Goal: Task Accomplishment & Management: Use online tool/utility

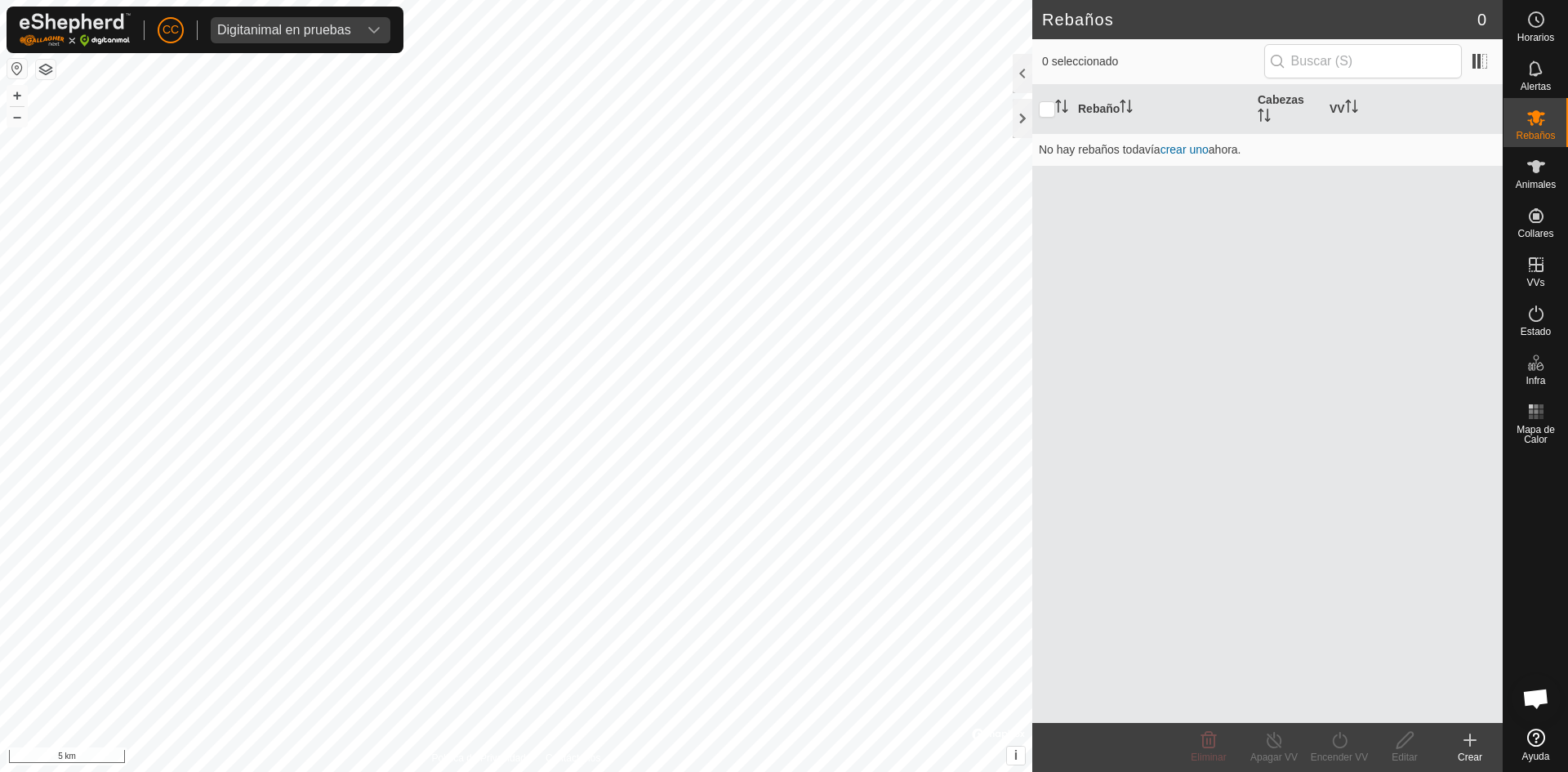
click at [310, 9] on div "CC Digitanimal en pruebas" at bounding box center [205, 29] width 397 height 46
click at [318, 31] on div "Digitanimal en pruebas" at bounding box center [283, 30] width 134 height 13
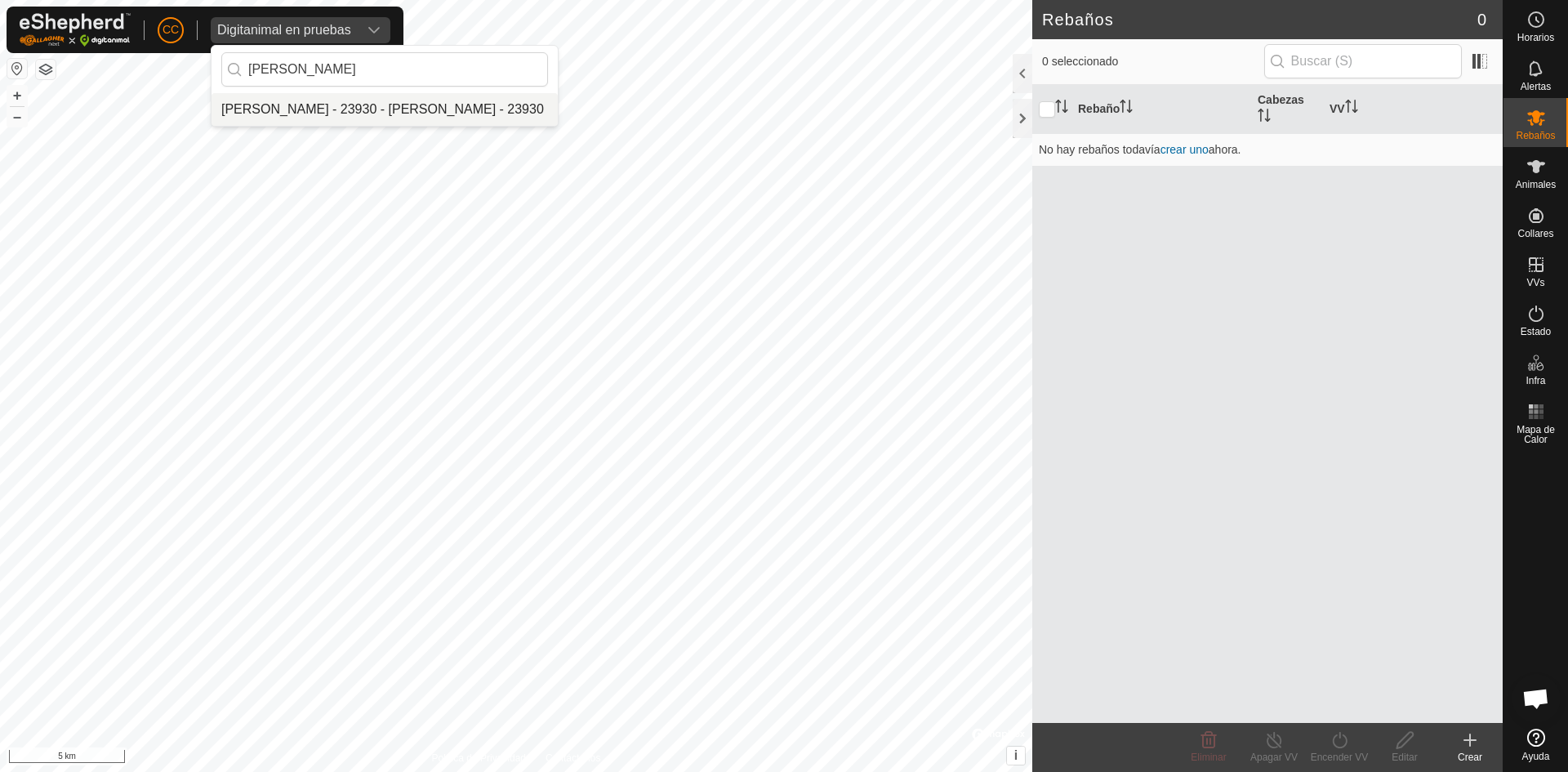
type input "[PERSON_NAME]"
click at [307, 97] on li "[PERSON_NAME] - 23930 - [PERSON_NAME] - 23930" at bounding box center [385, 108] width 346 height 32
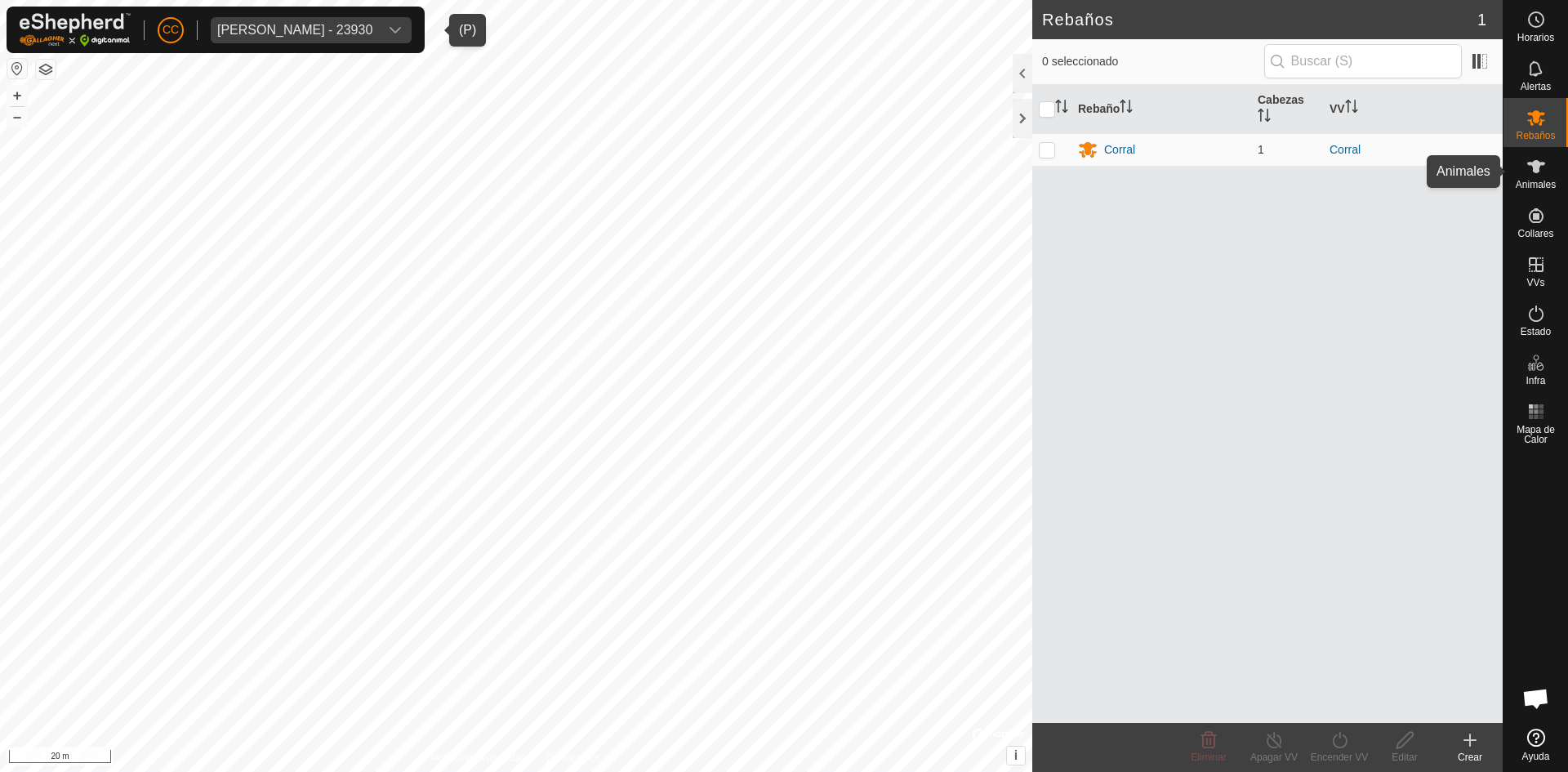
click at [1544, 170] on icon at bounding box center [1537, 166] width 19 height 19
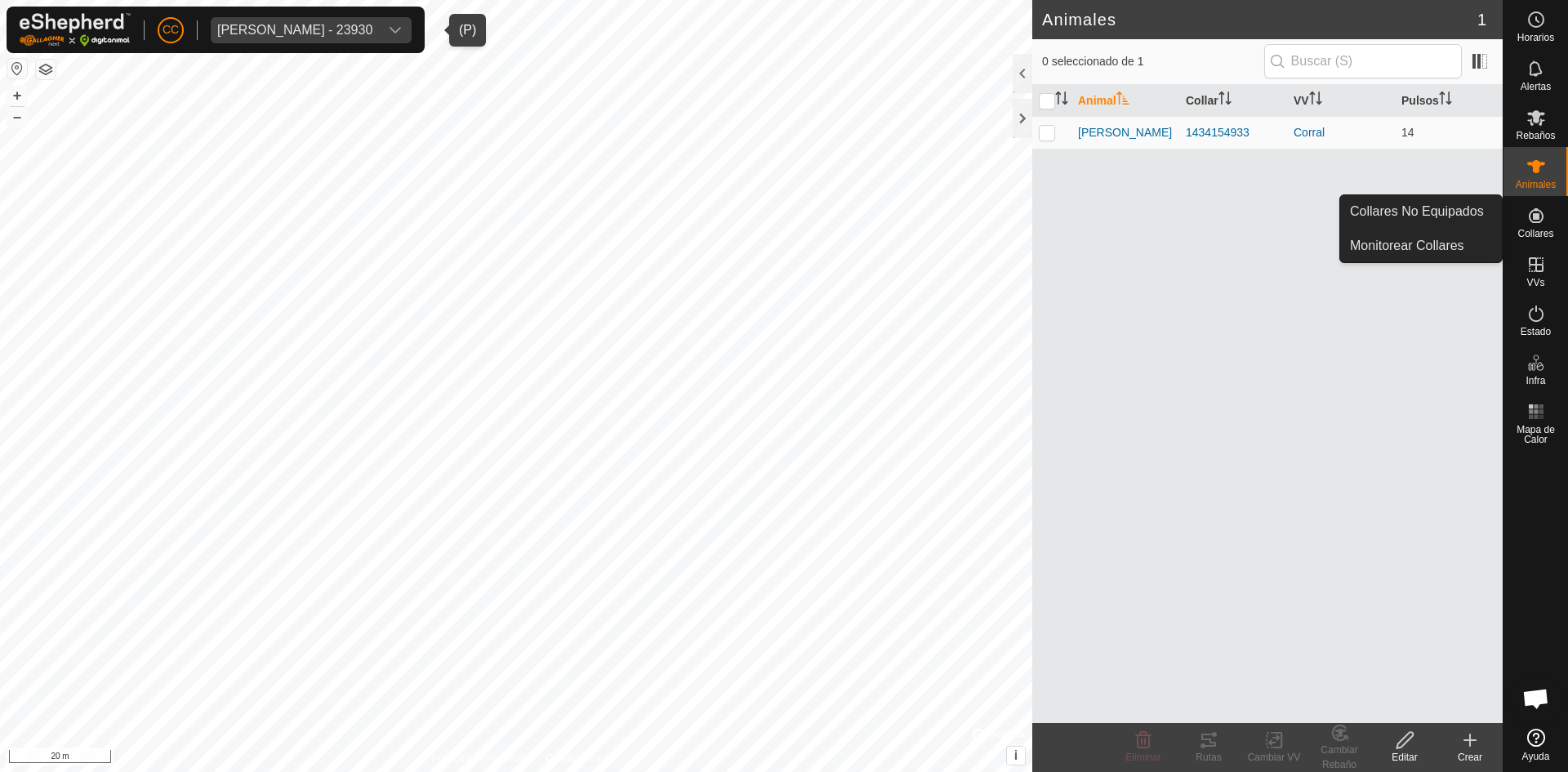
click at [1544, 220] on icon at bounding box center [1537, 215] width 19 height 19
click at [1386, 205] on link "Collares No Equipados" at bounding box center [1421, 211] width 162 height 32
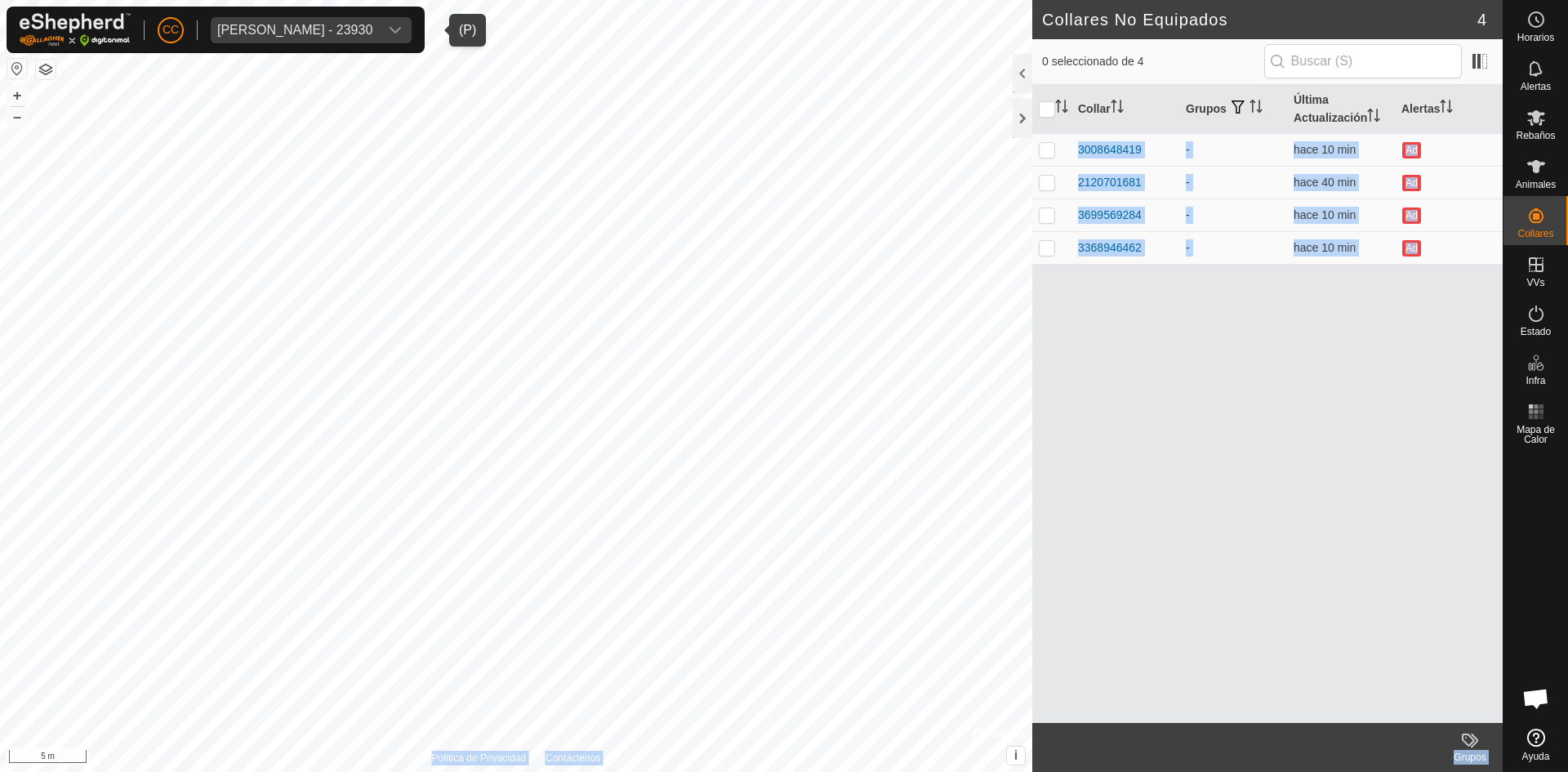
click at [814, 369] on div "Collares No Equipados 4 0 seleccionado de 4 Collar Grupos Última Actualización …" at bounding box center [751, 386] width 1503 height 772
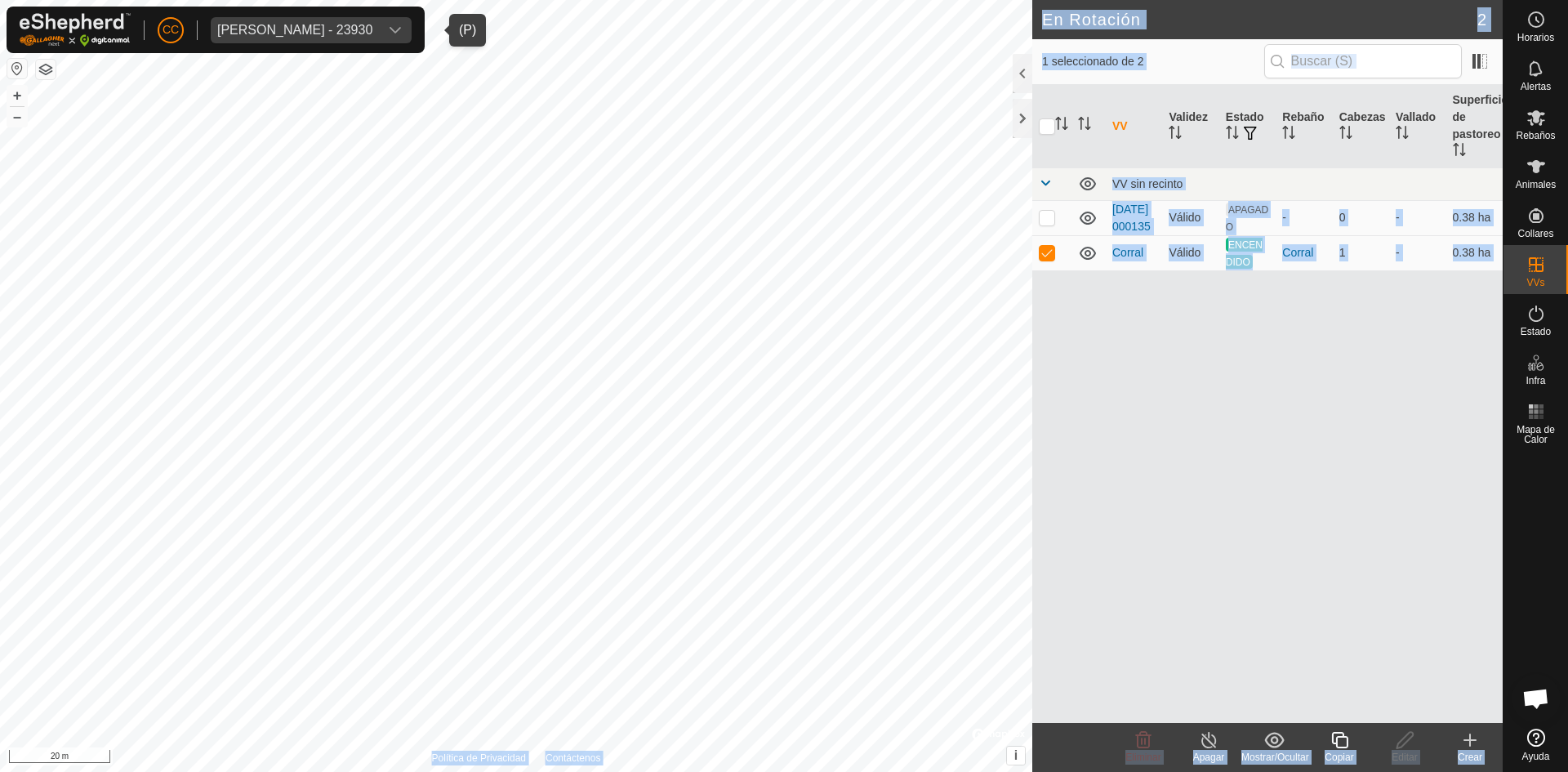
click at [1260, 379] on div "VV Validez Estado Rebaño Cabezas Vallado Superficie de pastoreo VV sin recinto …" at bounding box center [1268, 403] width 470 height 637
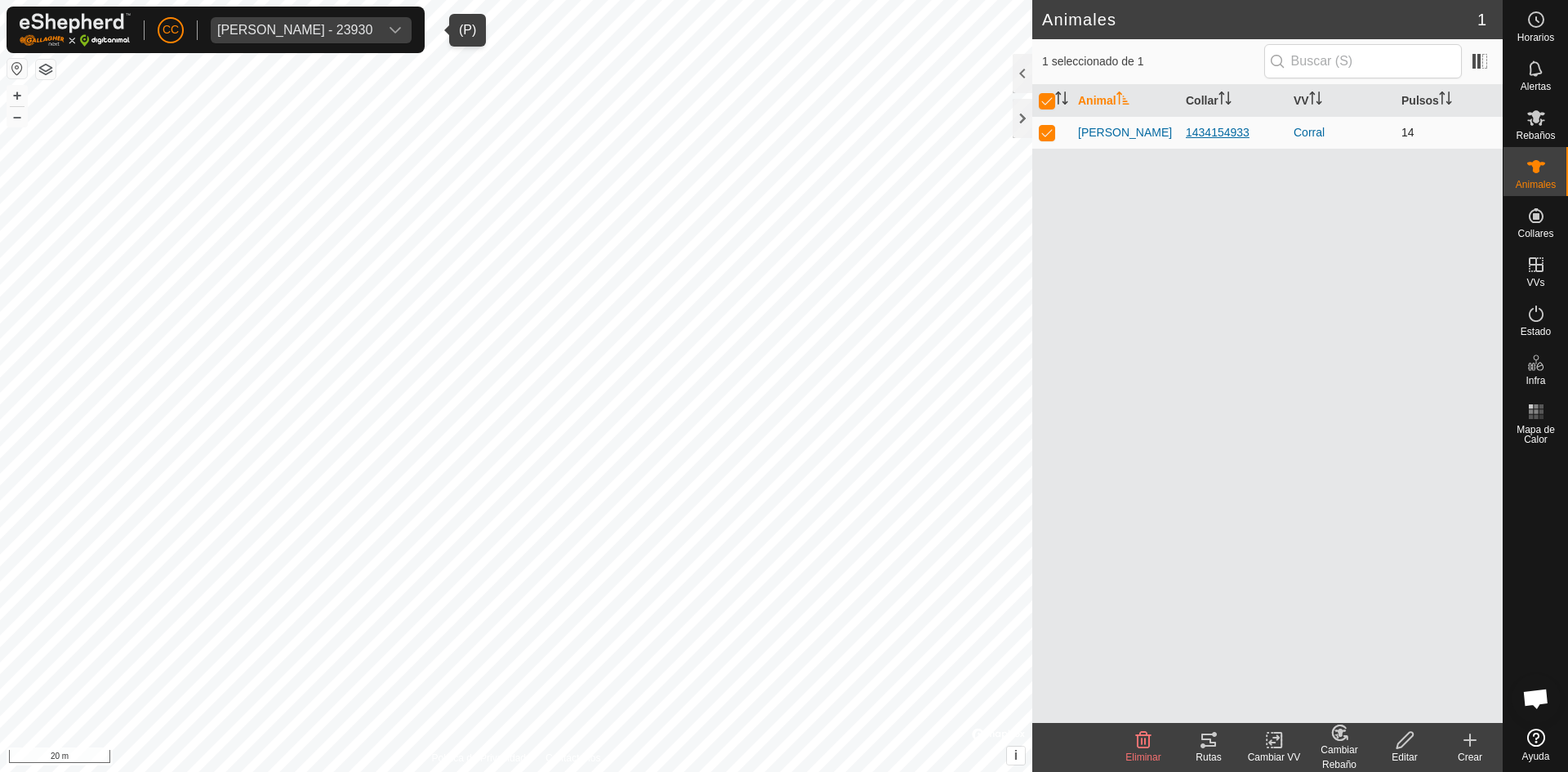
click at [1215, 128] on div "1434154933" at bounding box center [1233, 133] width 94 height 17
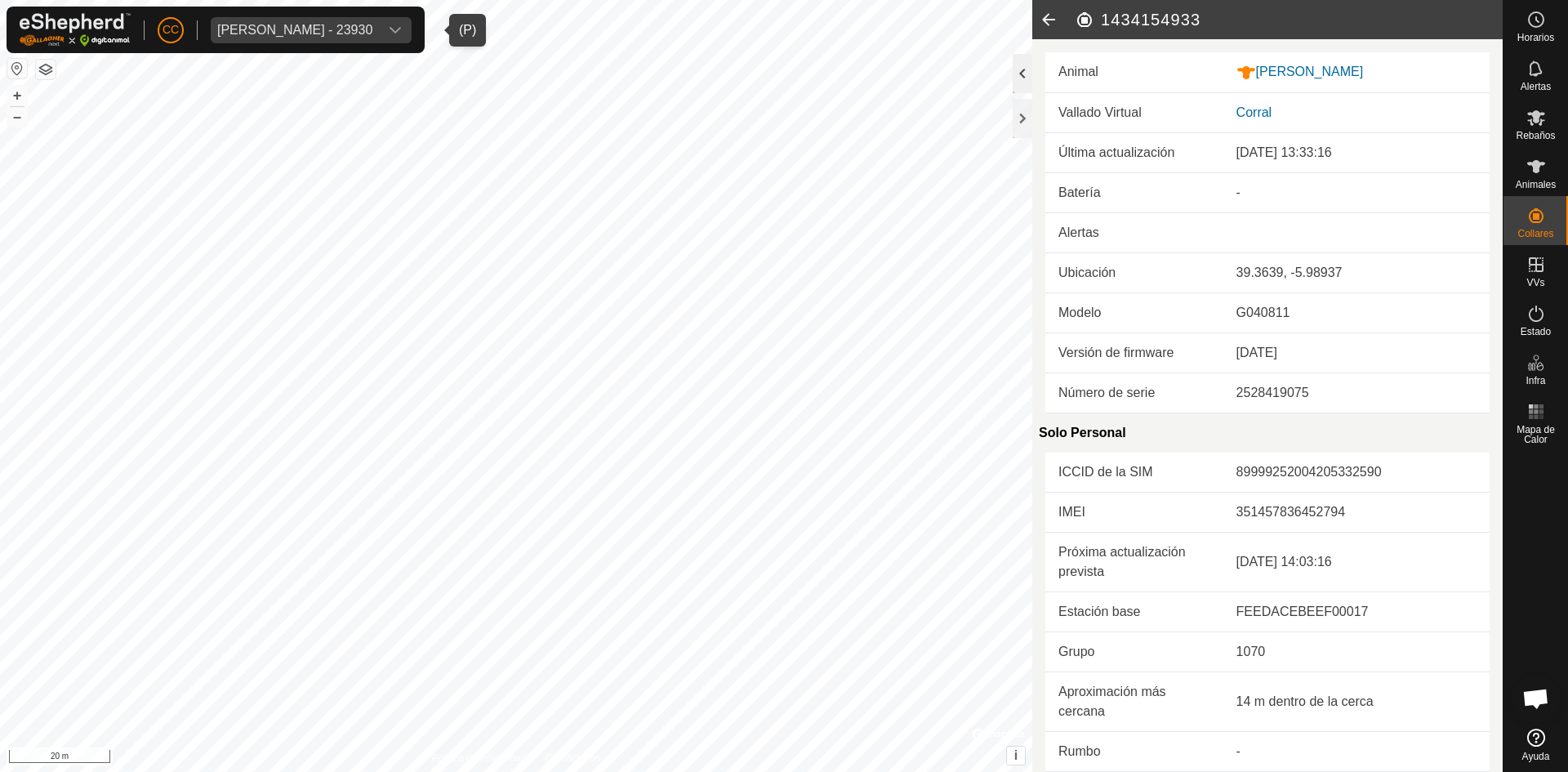
click at [1025, 70] on div at bounding box center [1022, 73] width 19 height 39
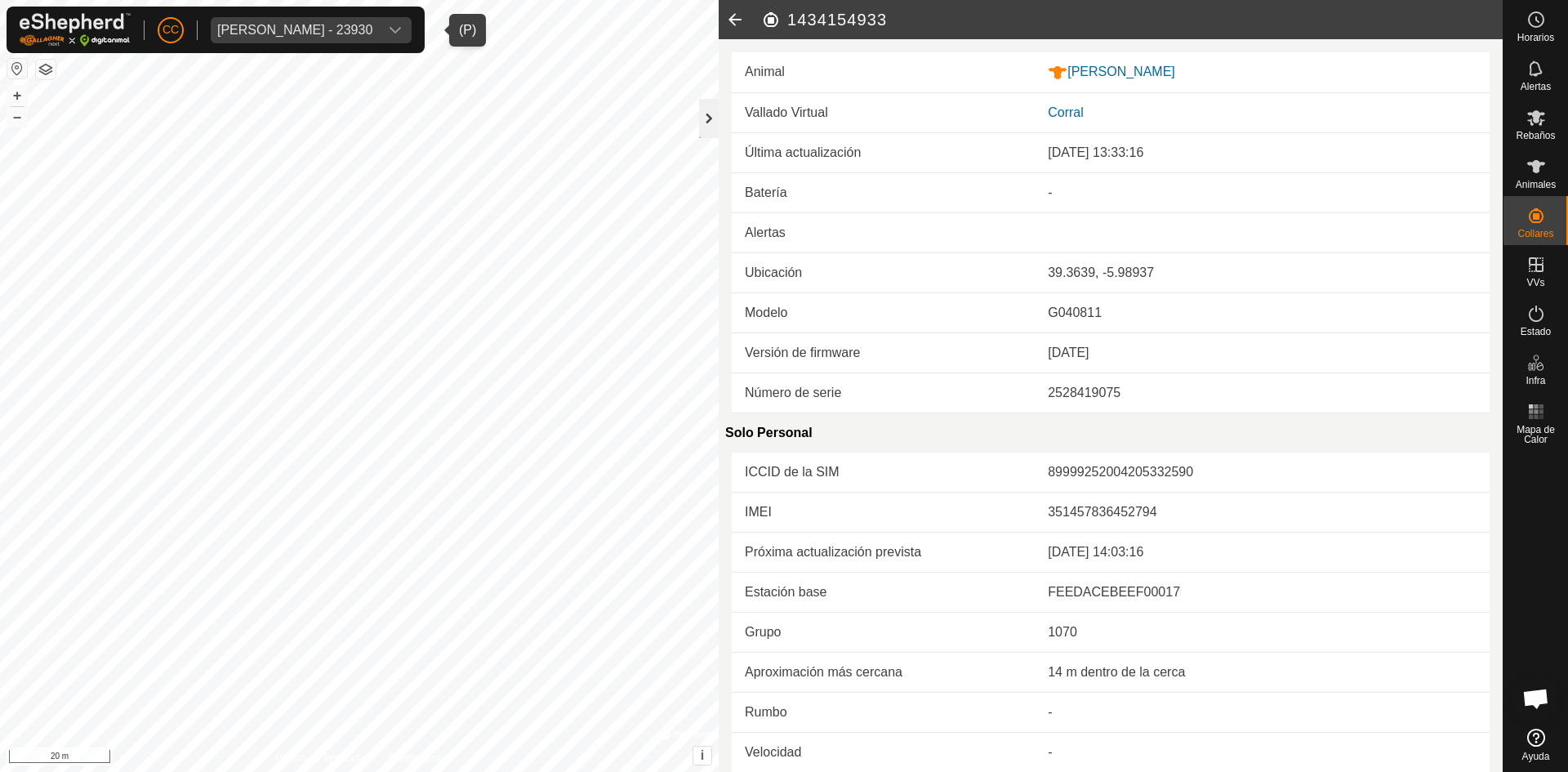
click at [714, 127] on div at bounding box center [709, 118] width 19 height 39
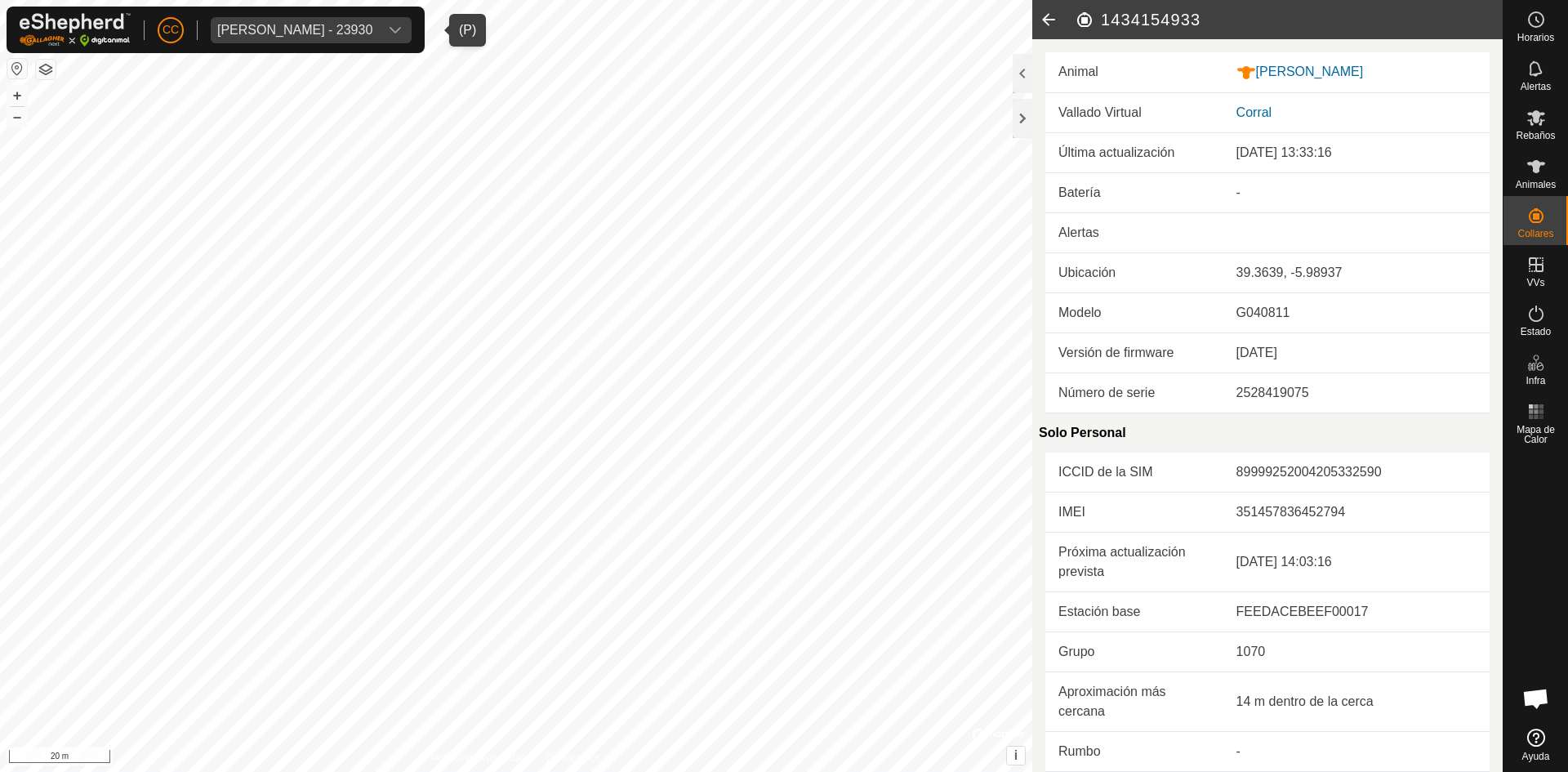
click at [1049, 21] on icon at bounding box center [1049, 19] width 32 height 39
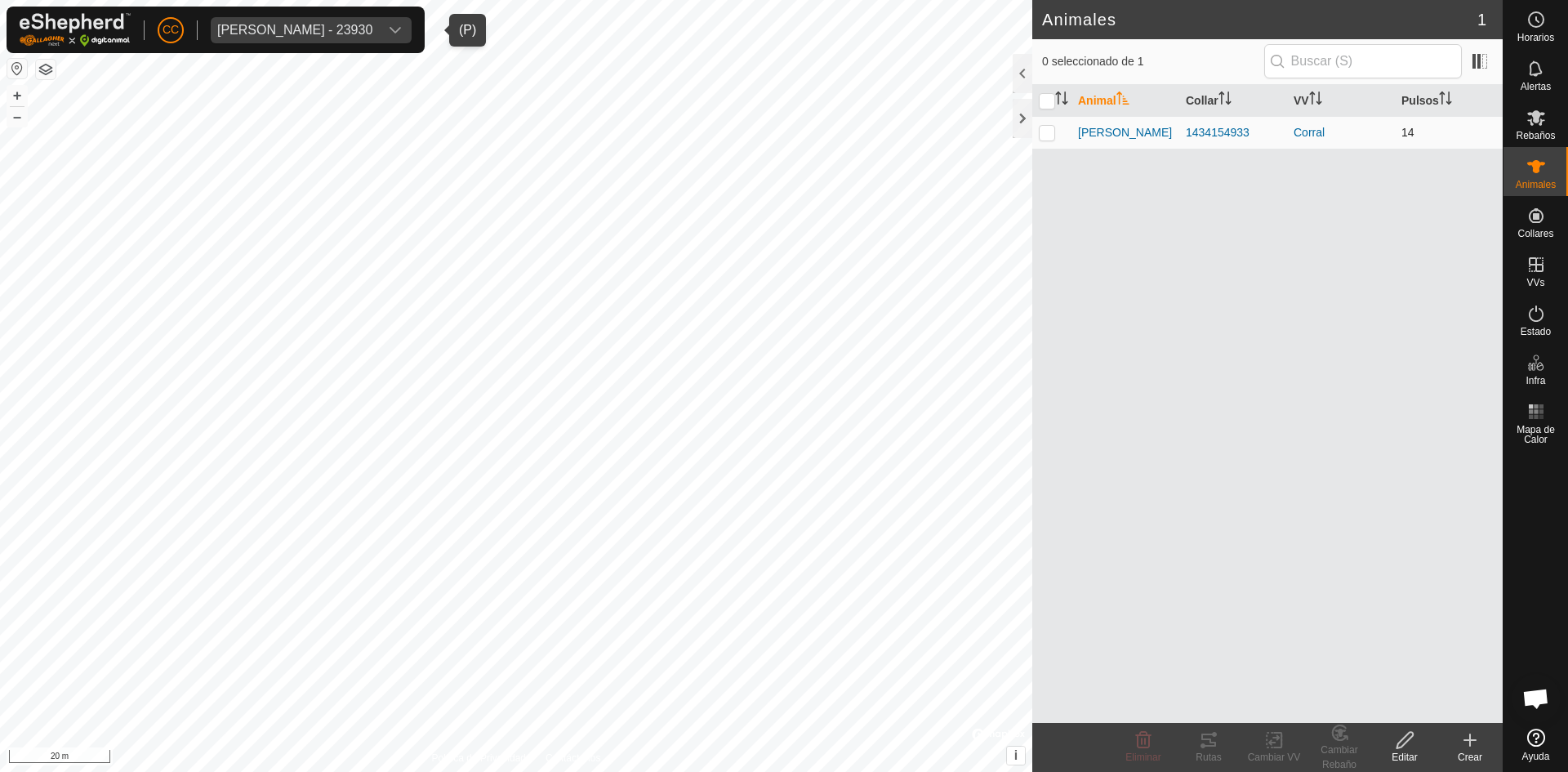
click at [1410, 130] on td "14" at bounding box center [1448, 132] width 108 height 32
click at [1427, 99] on th "Pulsos" at bounding box center [1448, 101] width 108 height 31
click at [1439, 104] on th "Pulsos" at bounding box center [1448, 101] width 108 height 31
click at [1439, 103] on th "Pulsos" at bounding box center [1448, 101] width 108 height 31
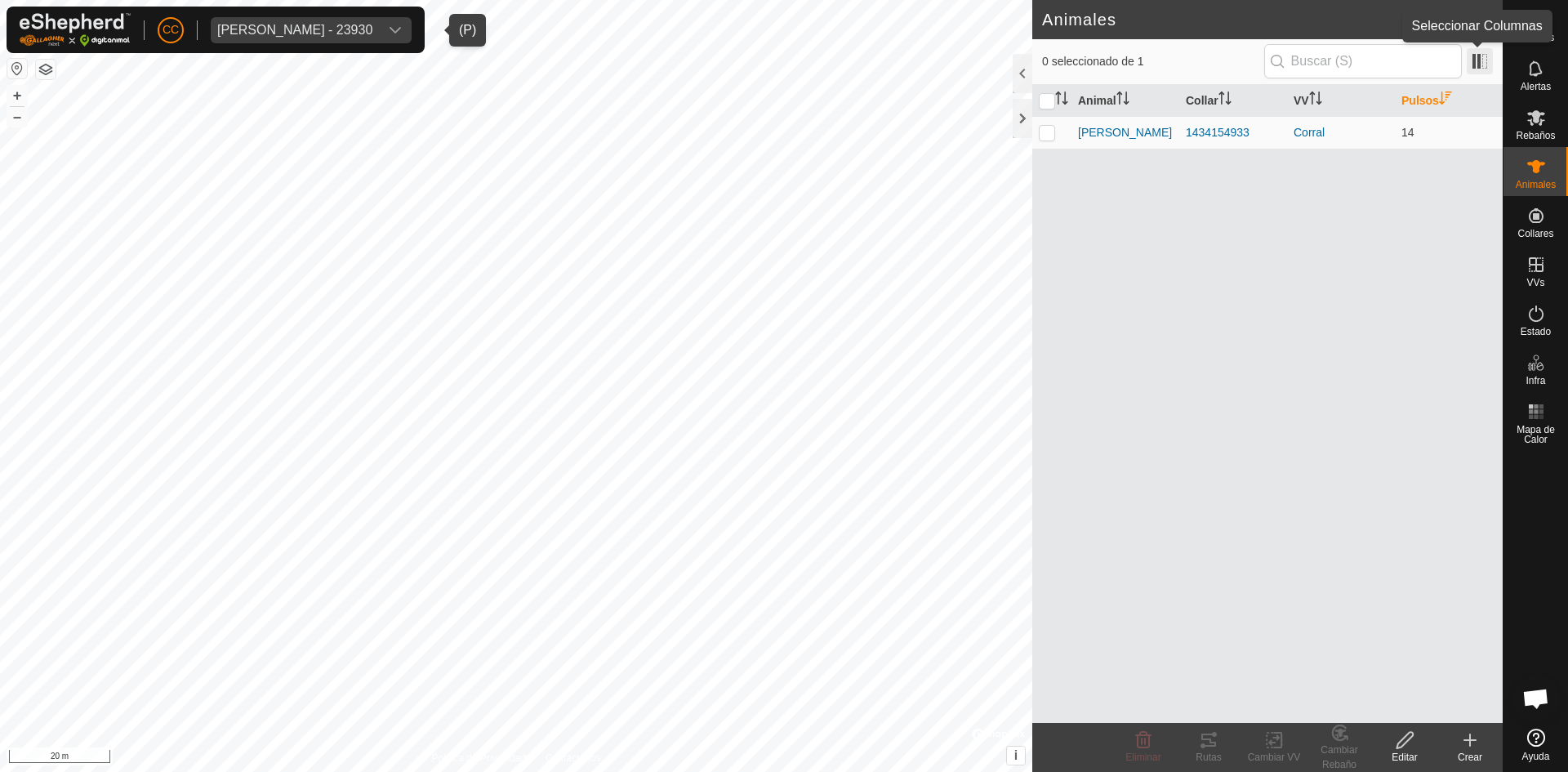
click at [1467, 56] on span at bounding box center [1481, 61] width 26 height 26
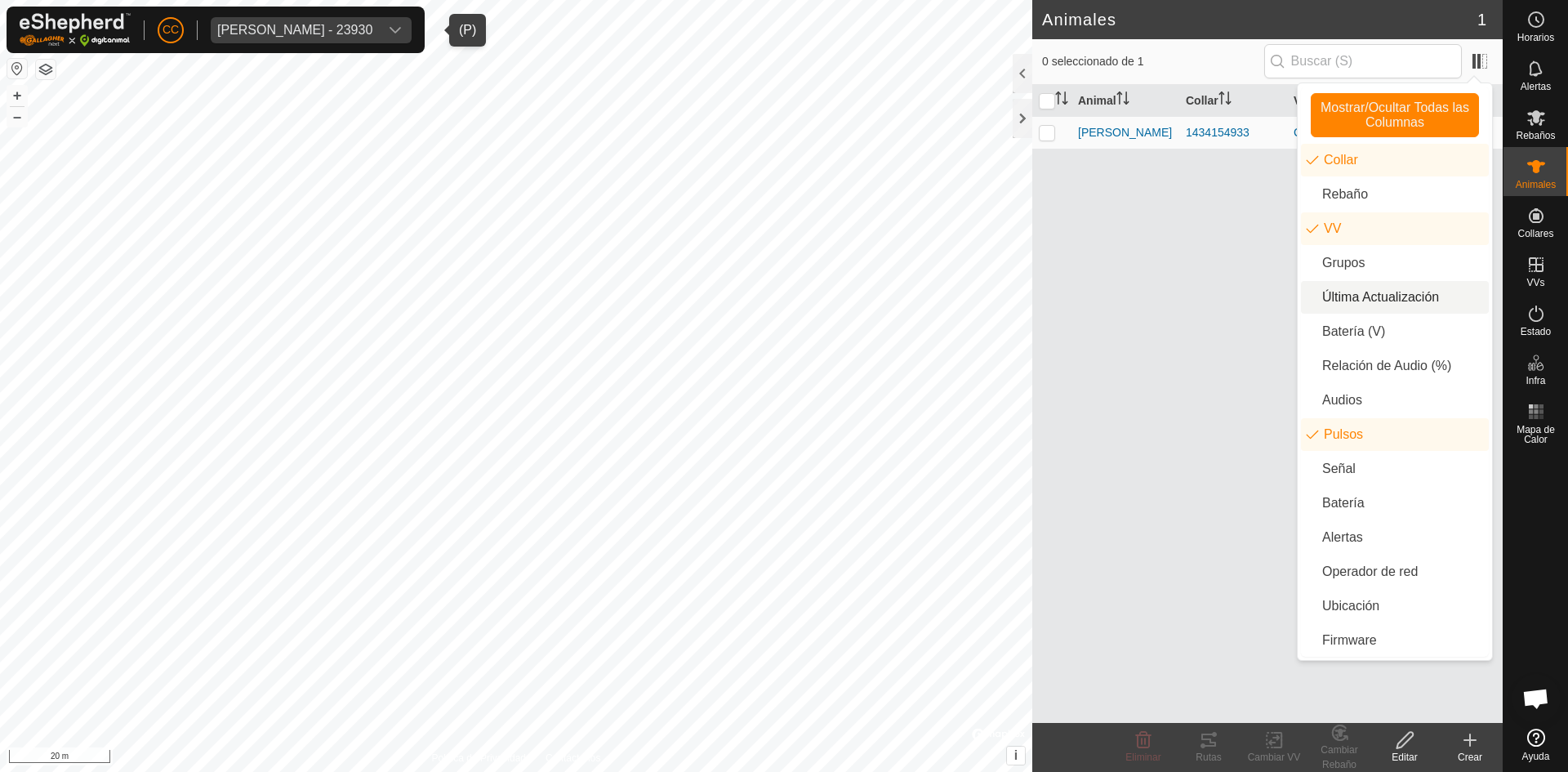
click at [1232, 291] on div "Animal Collar VV Pulsos [PERSON_NAME] 1434154933 Corral 14" at bounding box center [1268, 403] width 470 height 637
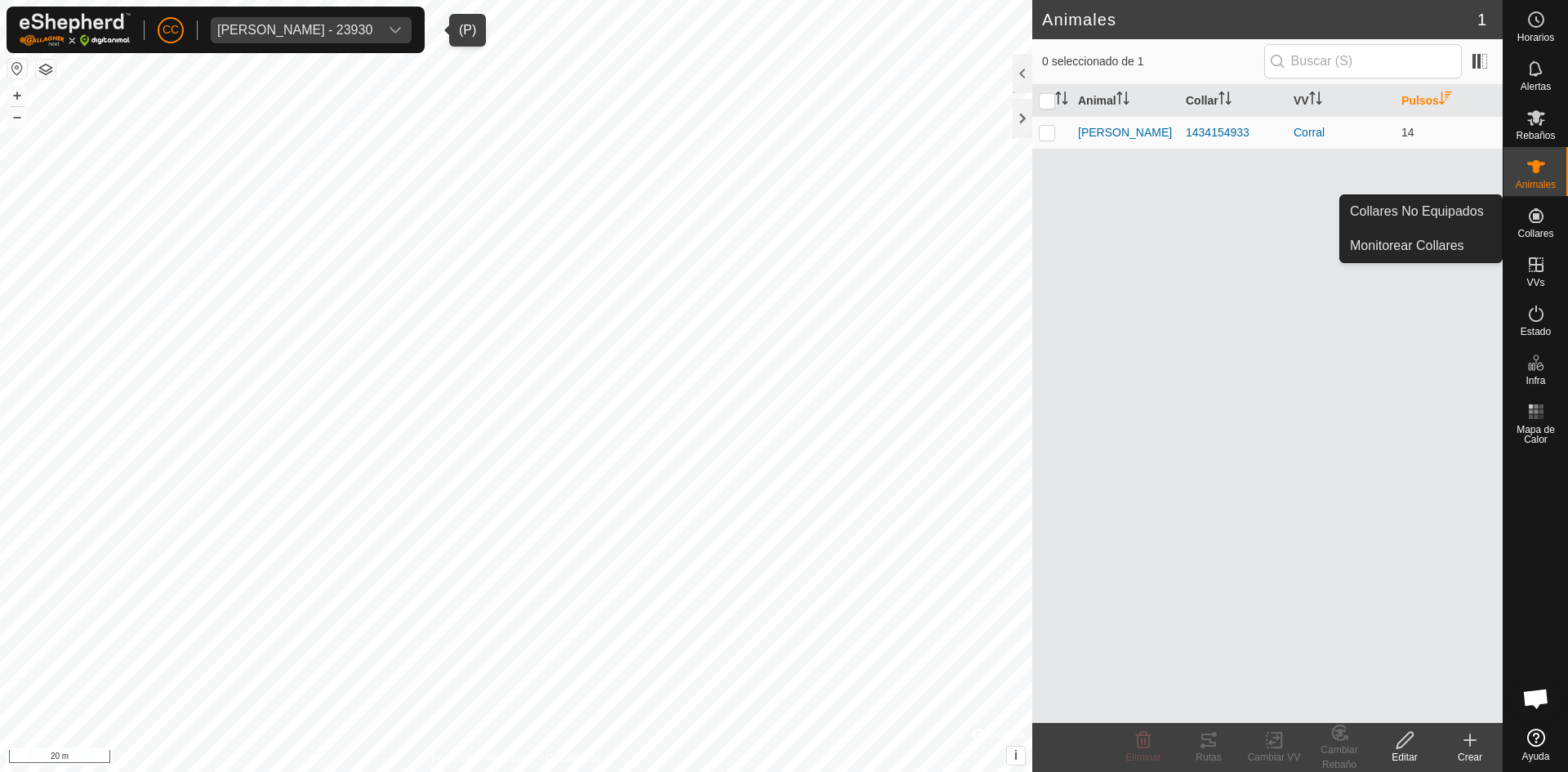
click at [1531, 222] on icon at bounding box center [1536, 215] width 15 height 15
click at [1418, 234] on link "Monitorear Collares" at bounding box center [1421, 245] width 162 height 32
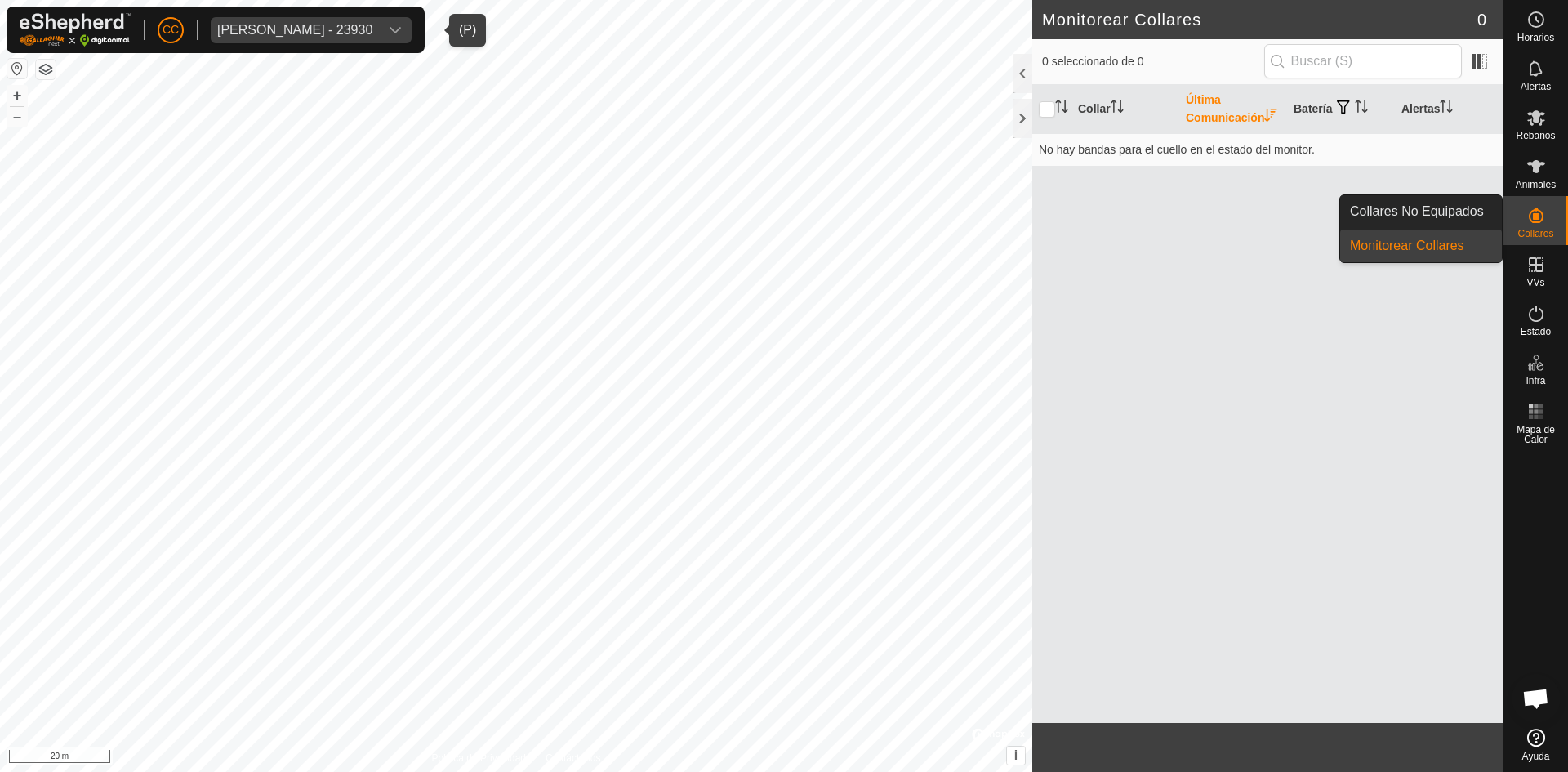
click at [1531, 223] on icon at bounding box center [1537, 215] width 19 height 19
click at [1436, 217] on link "Collares No Equipados" at bounding box center [1421, 211] width 162 height 32
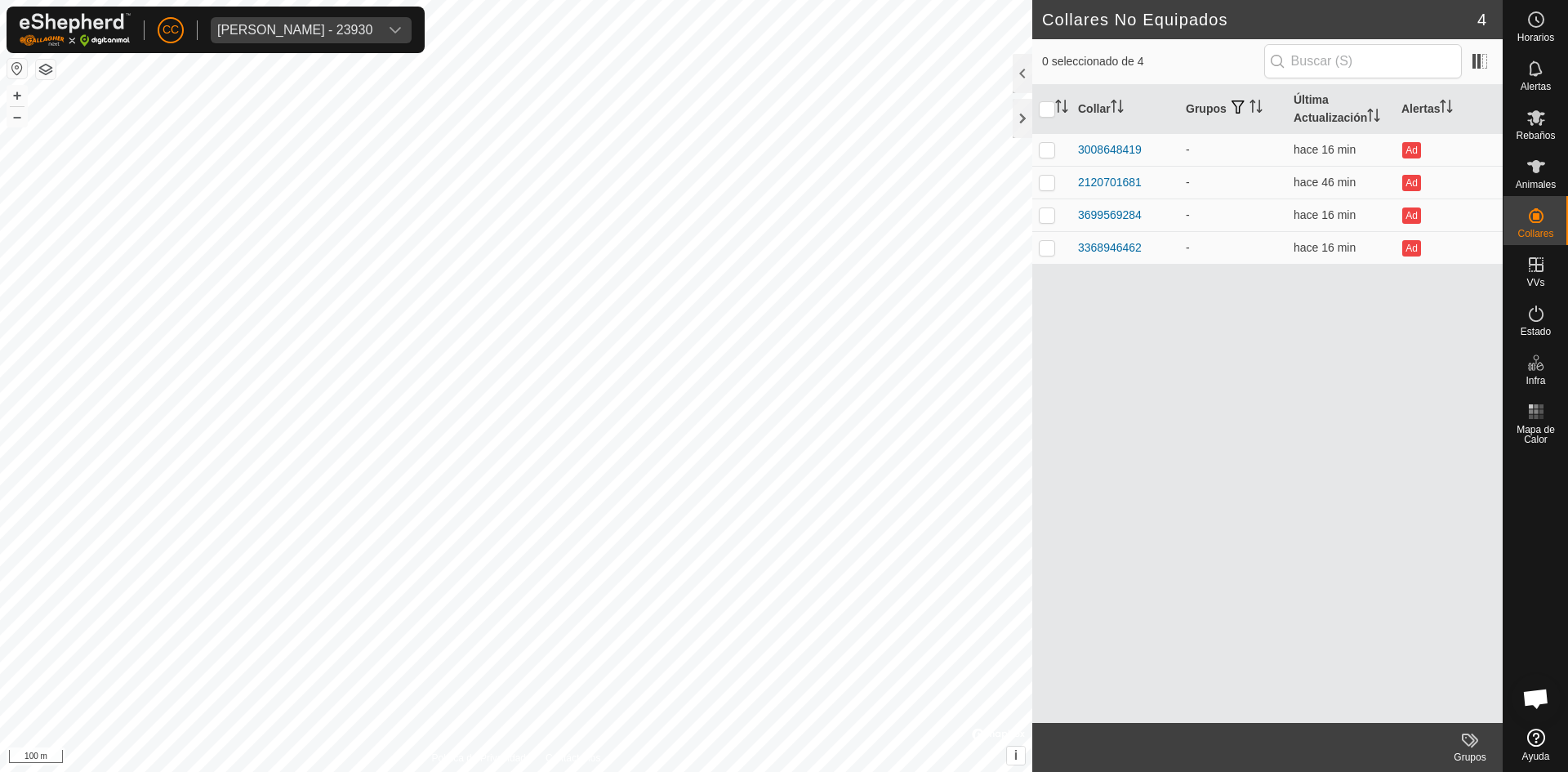
click at [728, 0] on html "CC [PERSON_NAME] - 23930 Horarios Alertas Rebaños Animales Collares VVs Estado …" at bounding box center [784, 386] width 1568 height 772
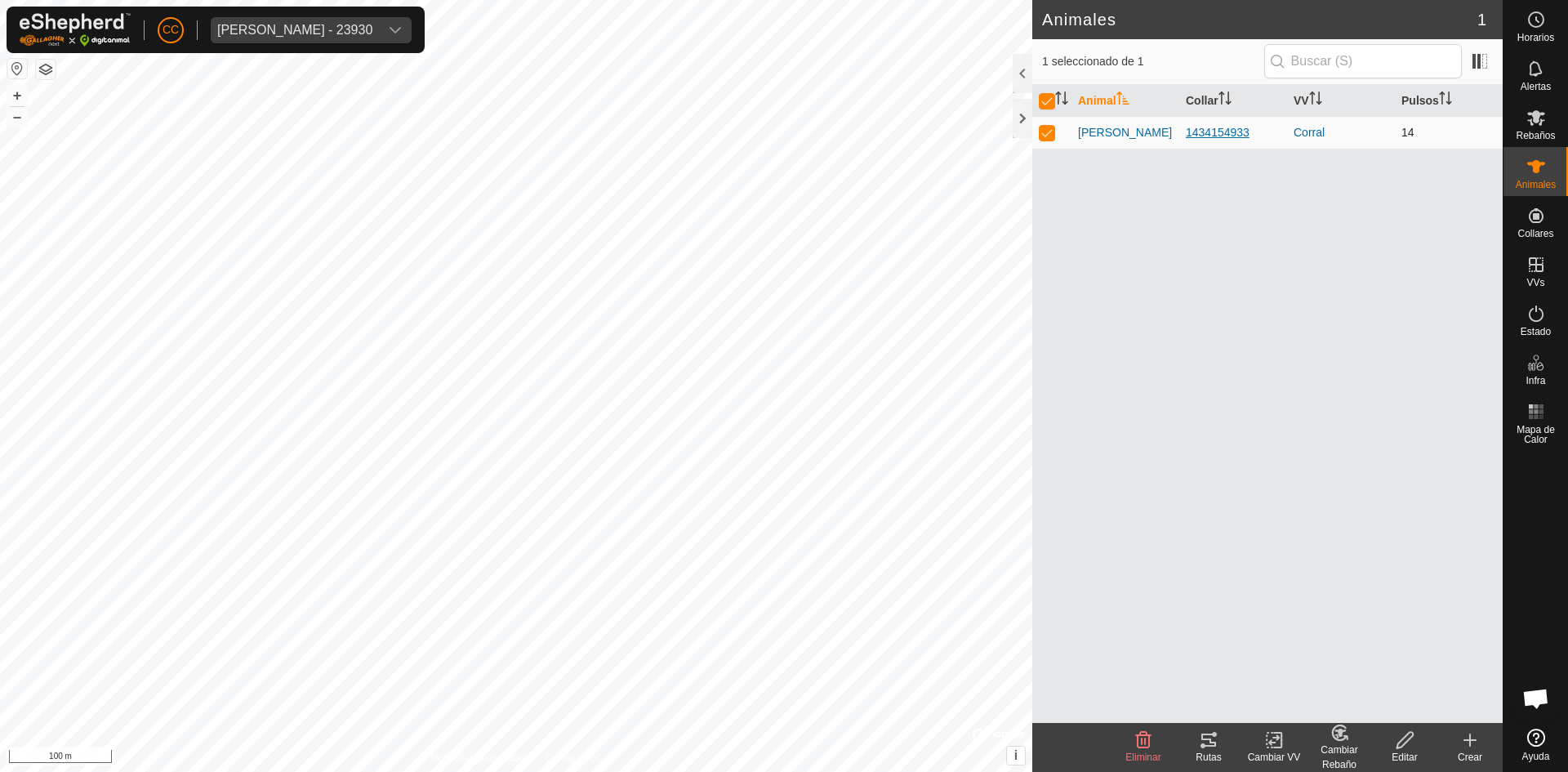
click at [1220, 126] on div "1434154933" at bounding box center [1233, 133] width 94 height 17
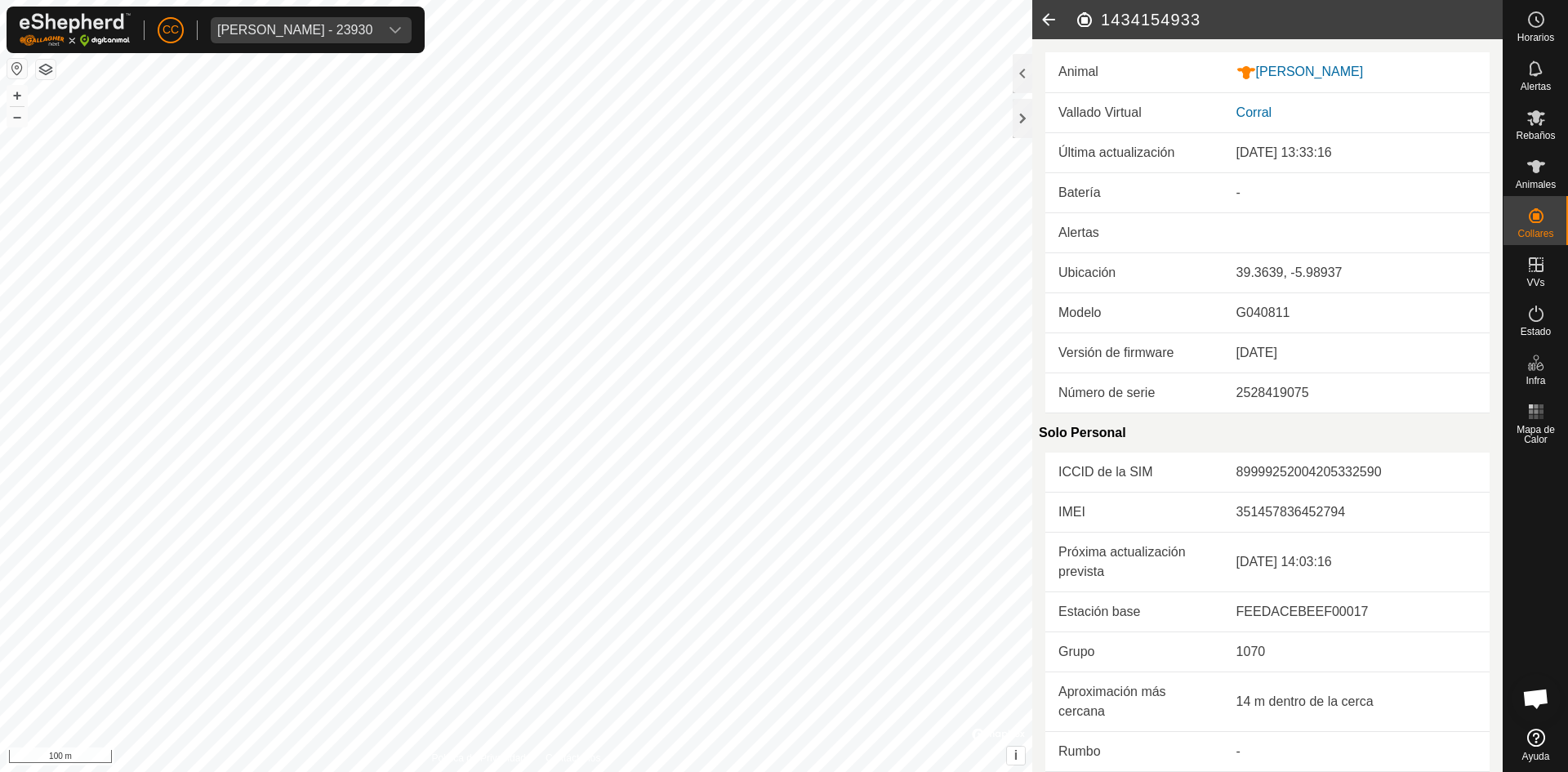
click at [1046, 24] on icon at bounding box center [1049, 19] width 32 height 39
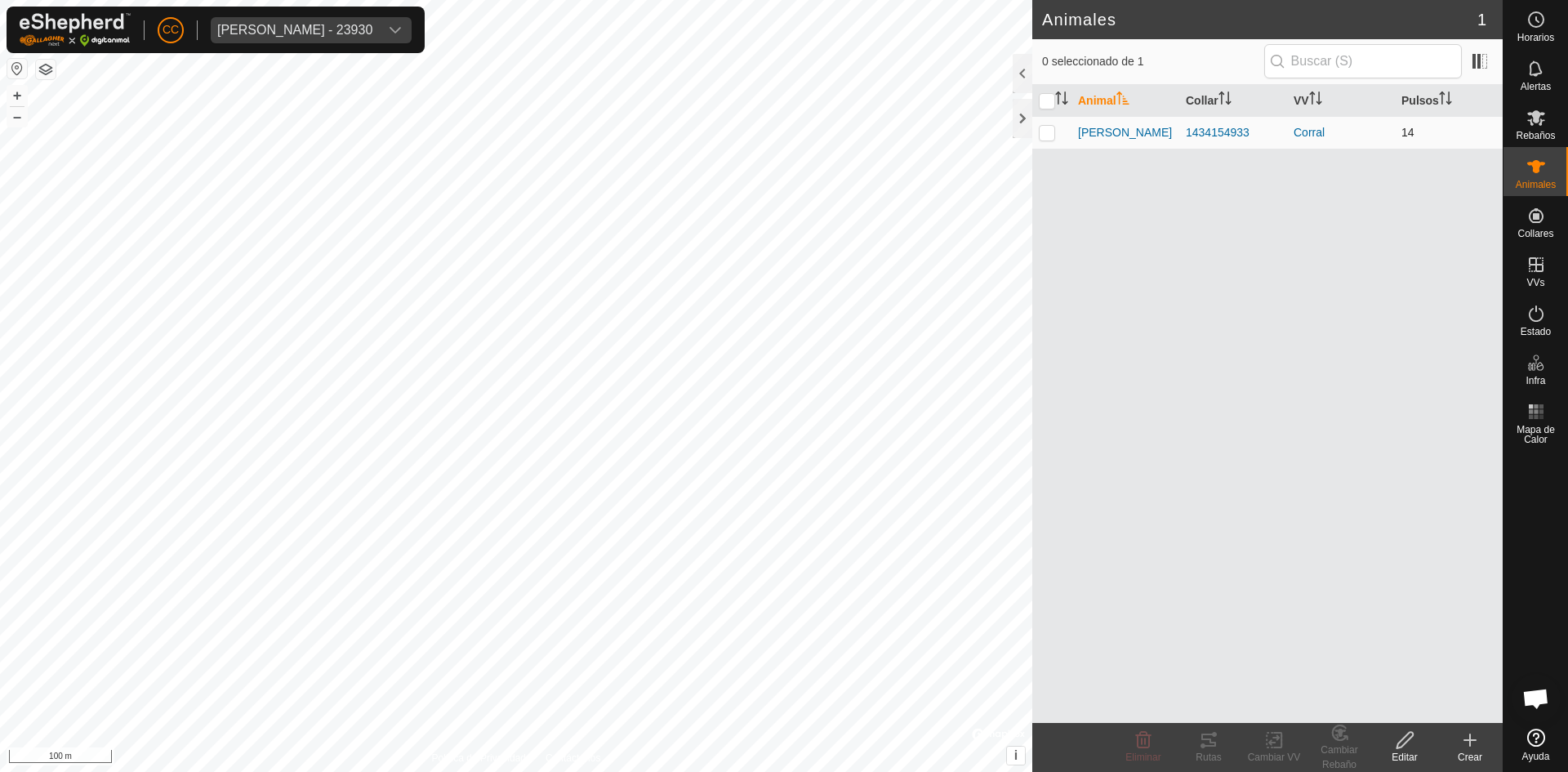
click at [1039, 136] on p-checkbox at bounding box center [1047, 132] width 17 height 13
checkbox input "true"
click at [1258, 746] on change-vp-svg-icon at bounding box center [1274, 740] width 66 height 19
click at [1206, 744] on icon at bounding box center [1209, 740] width 19 height 19
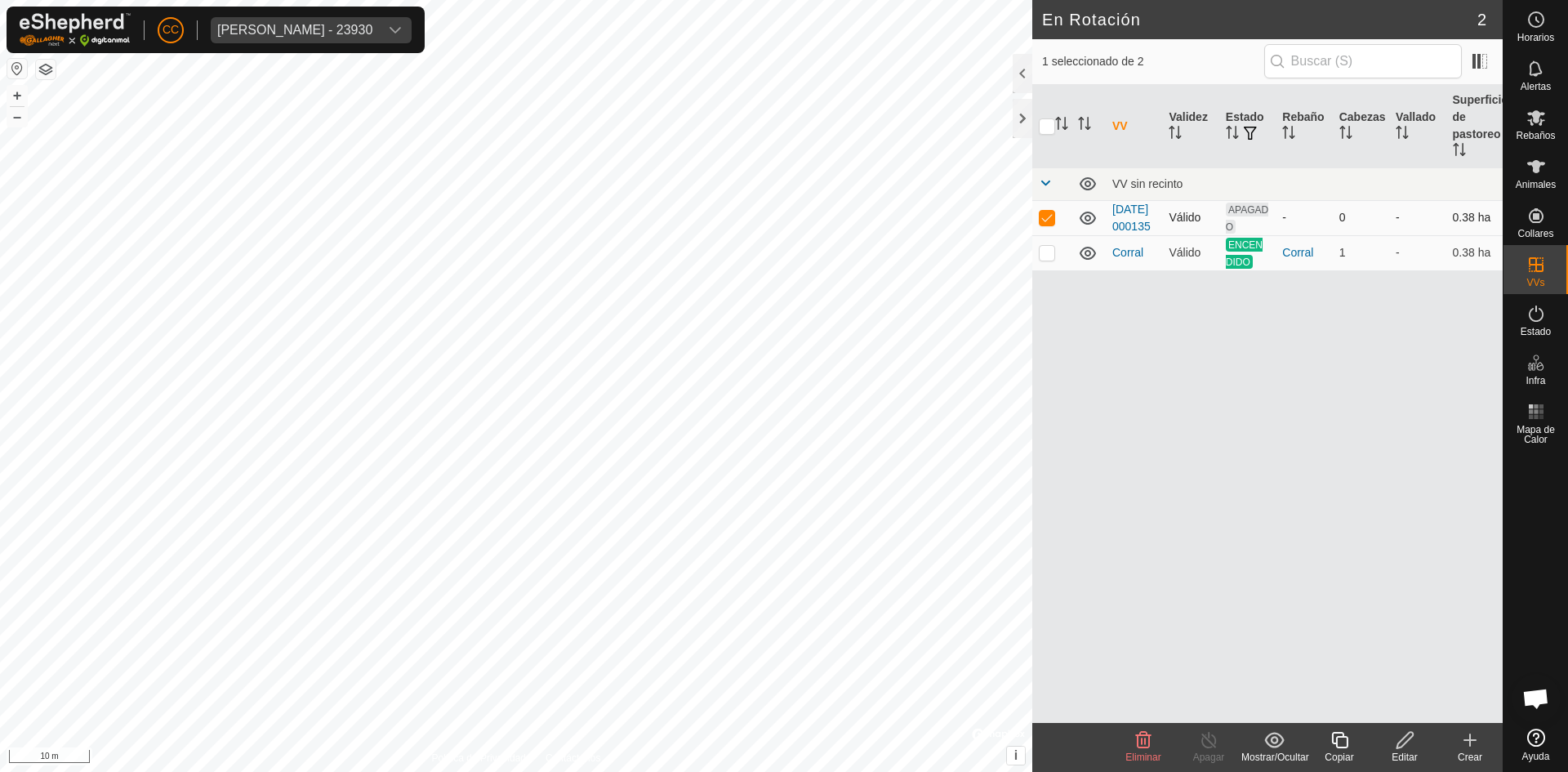
click at [1048, 224] on p-checkbox at bounding box center [1047, 217] width 17 height 13
click at [1046, 224] on p-checkbox at bounding box center [1047, 217] width 17 height 13
checkbox input "false"
click at [1053, 261] on td at bounding box center [1052, 253] width 39 height 35
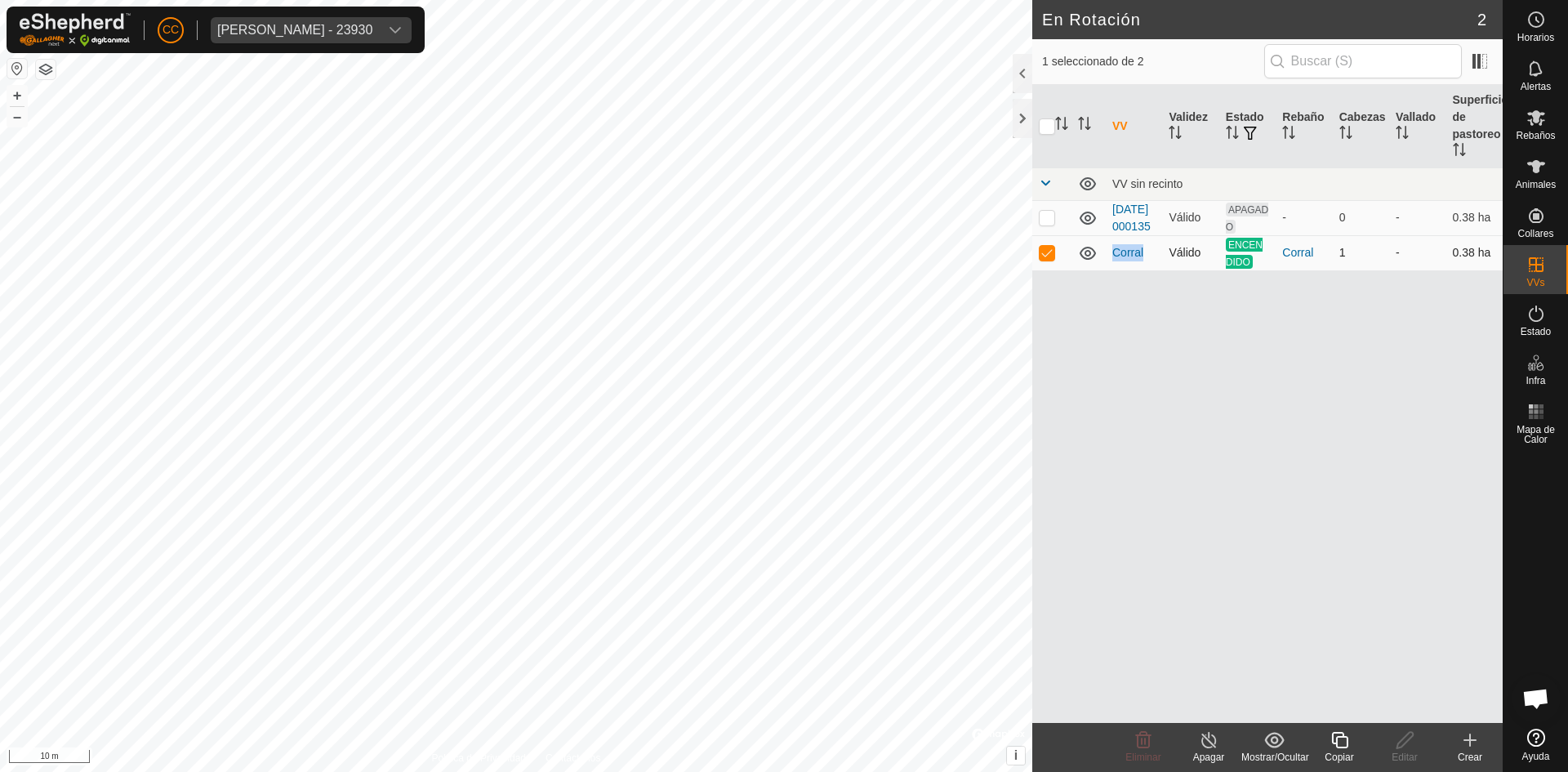
click at [1053, 261] on td at bounding box center [1052, 253] width 39 height 35
checkbox input "false"
click at [1475, 753] on div "Crear" at bounding box center [1470, 756] width 66 height 15
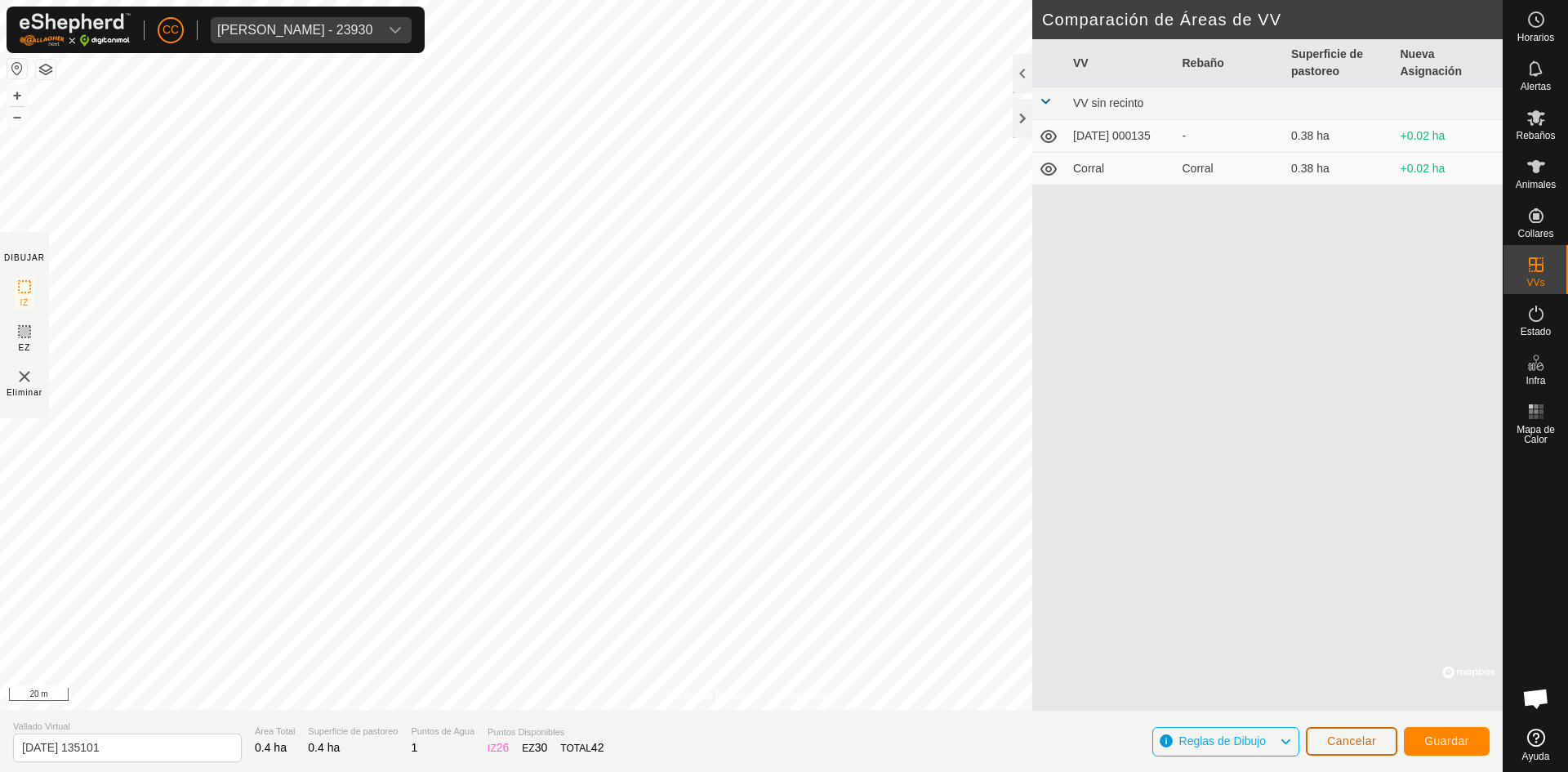
click at [1389, 739] on button "Cancelar" at bounding box center [1352, 741] width 92 height 29
